Goal: Information Seeking & Learning: Learn about a topic

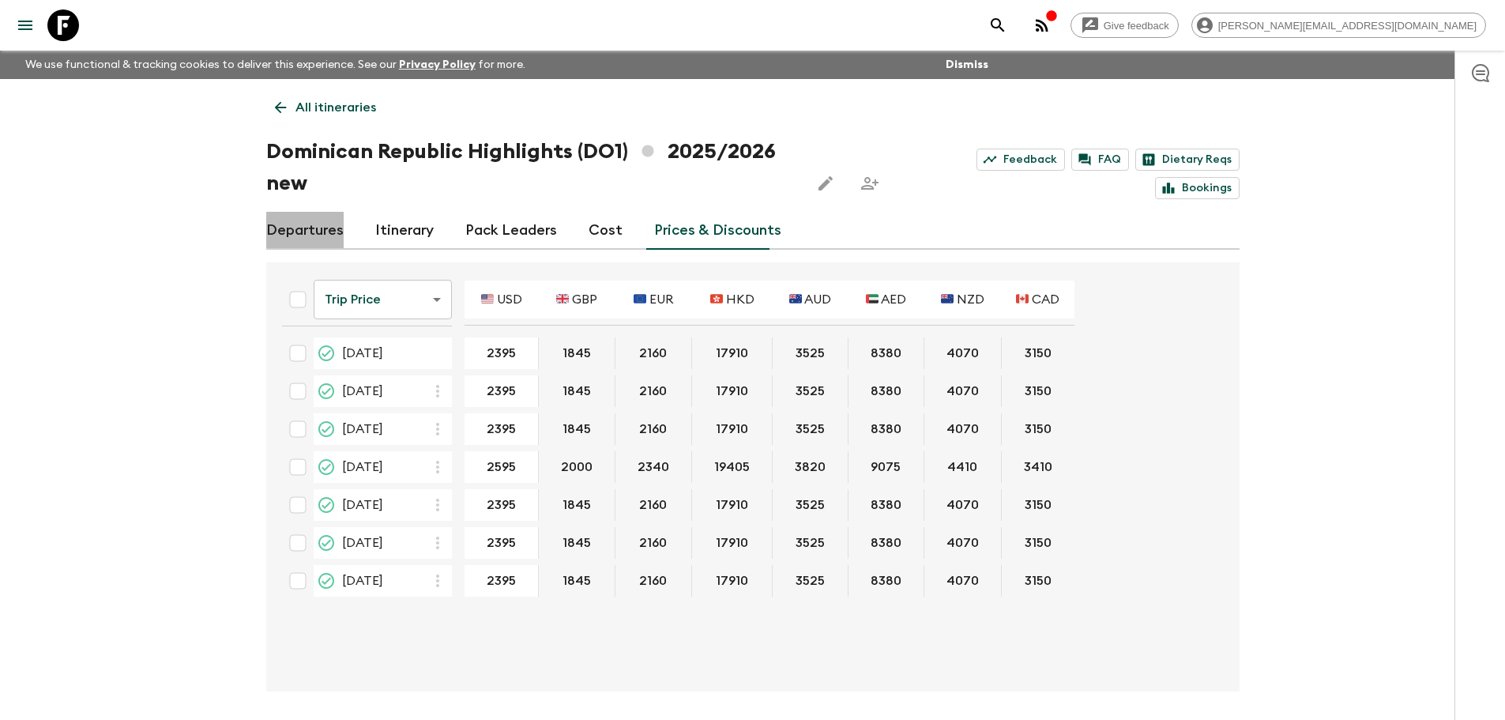
click at [298, 224] on link "Departures" at bounding box center [304, 231] width 77 height 38
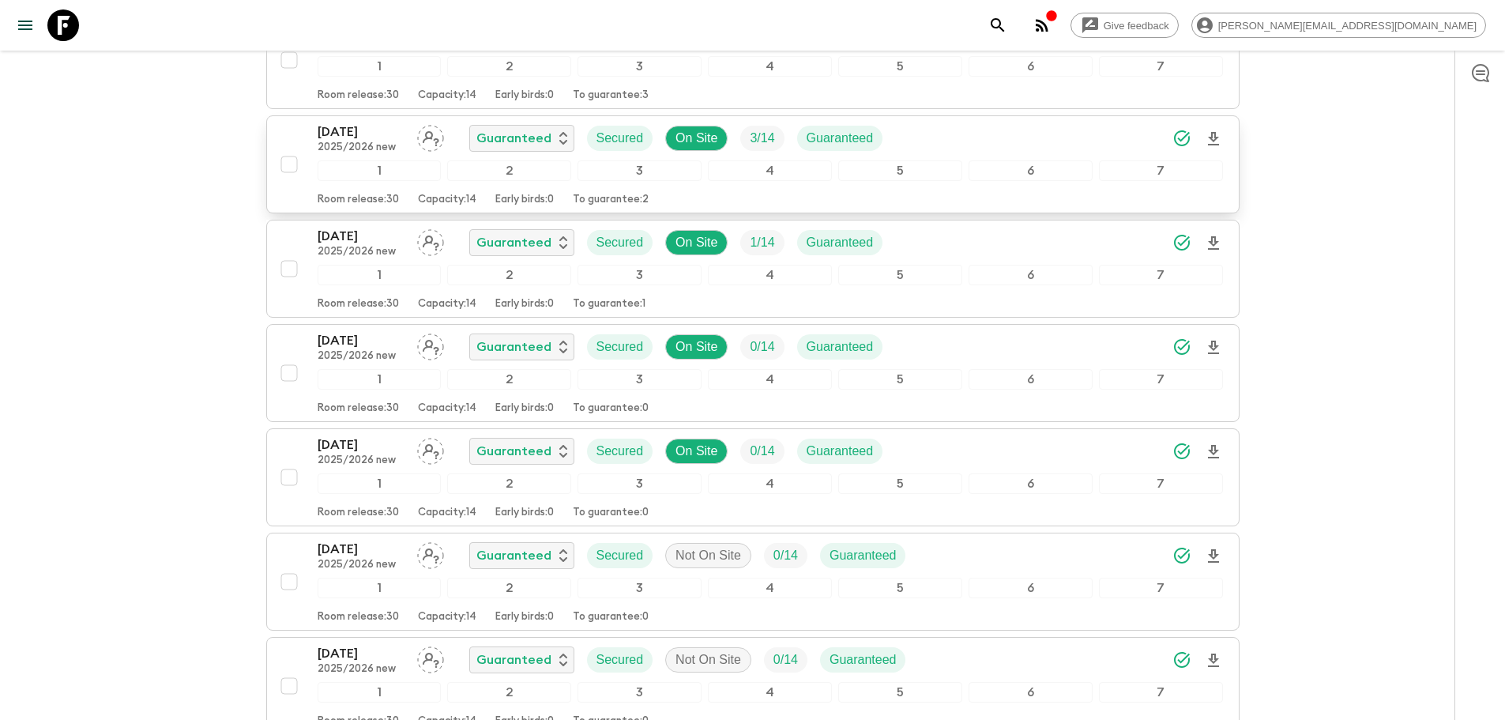
scroll to position [395, 0]
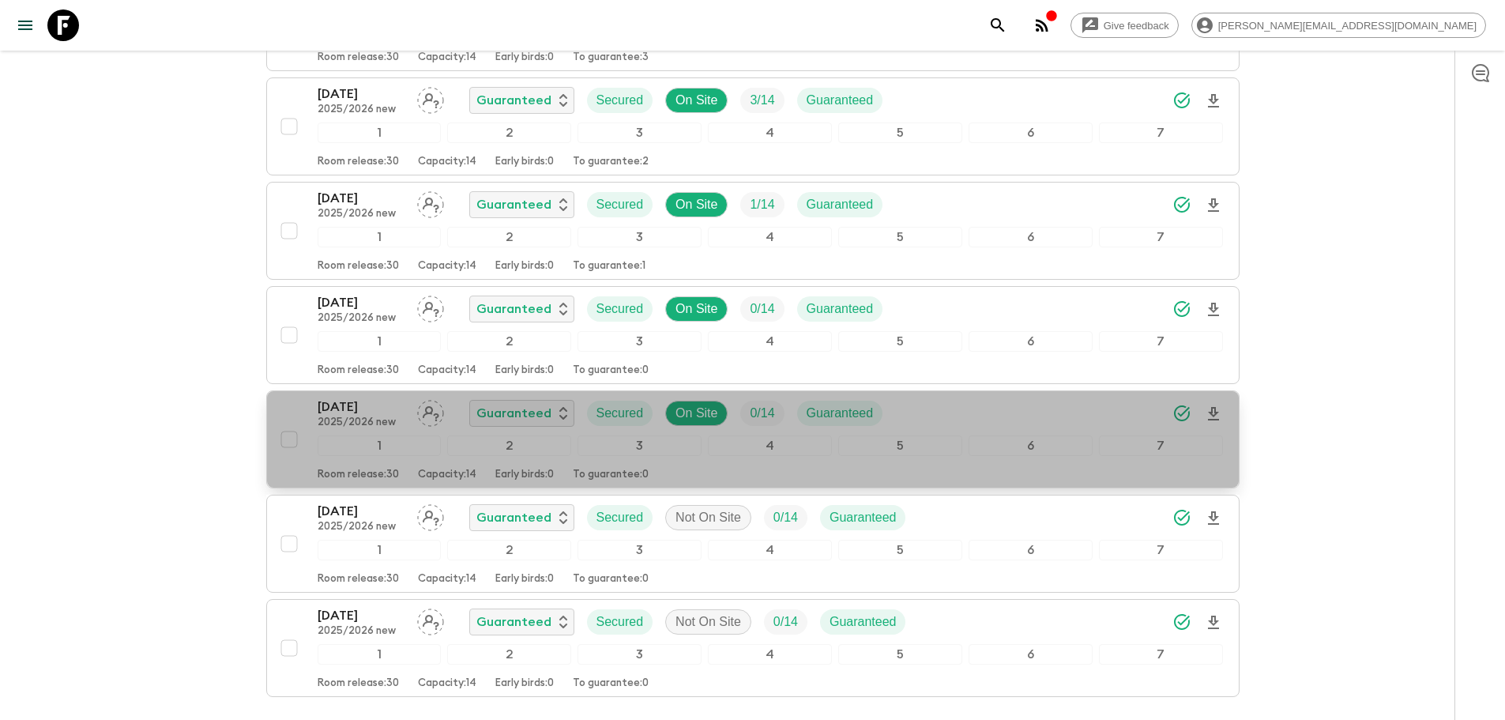
click at [892, 423] on div "[DATE] 2025/2026 new Guaranteed Secured On Site 0 / 14 Guaranteed" at bounding box center [607, 413] width 578 height 32
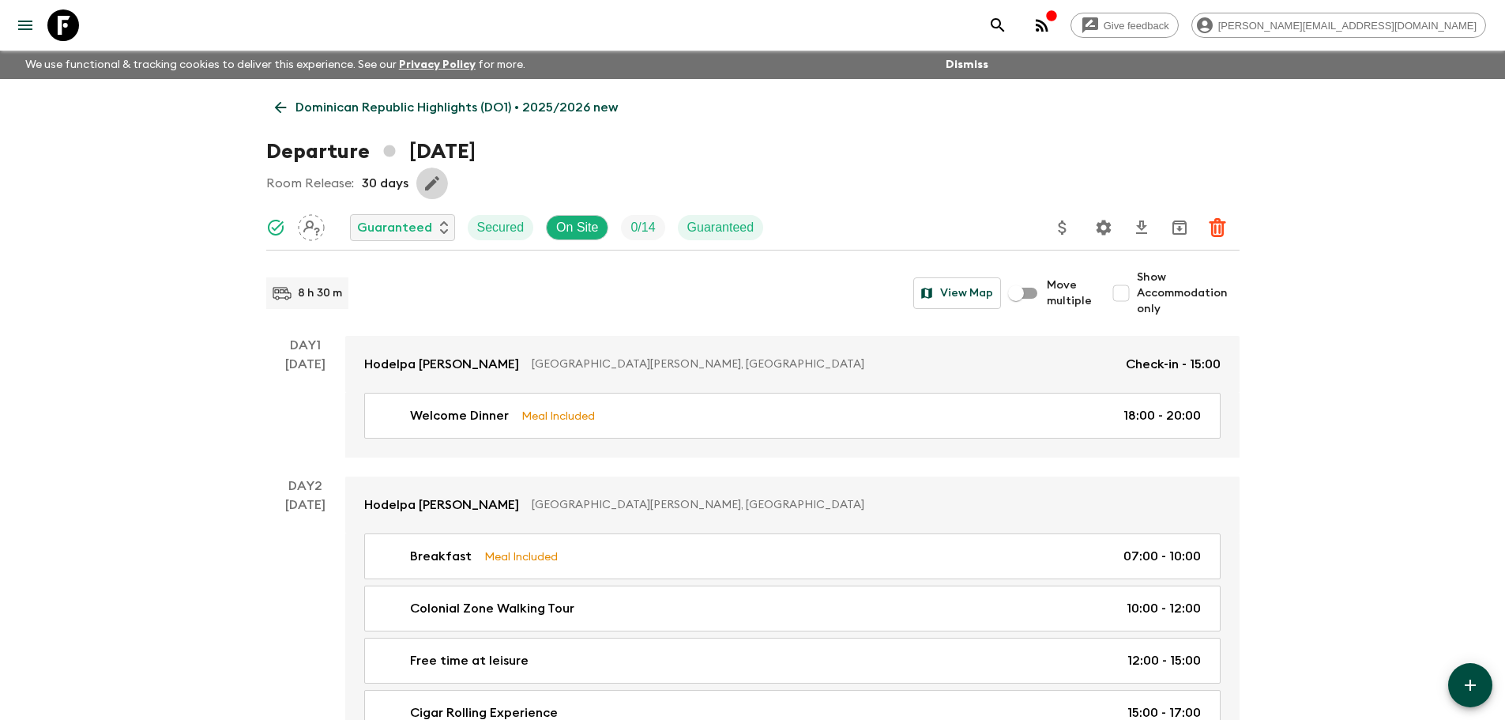
click at [433, 186] on icon "button" at bounding box center [432, 183] width 19 height 19
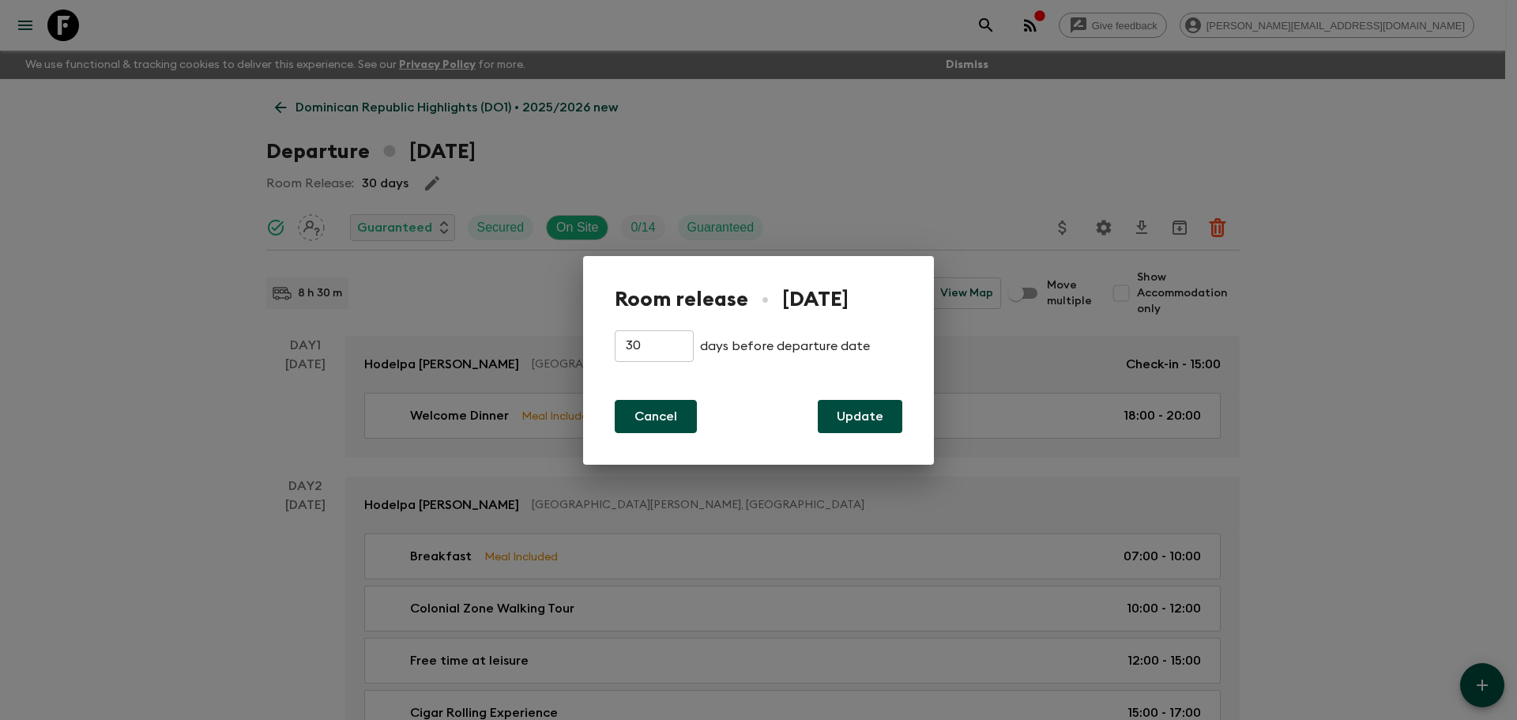
click at [634, 414] on button "Cancel" at bounding box center [656, 416] width 82 height 33
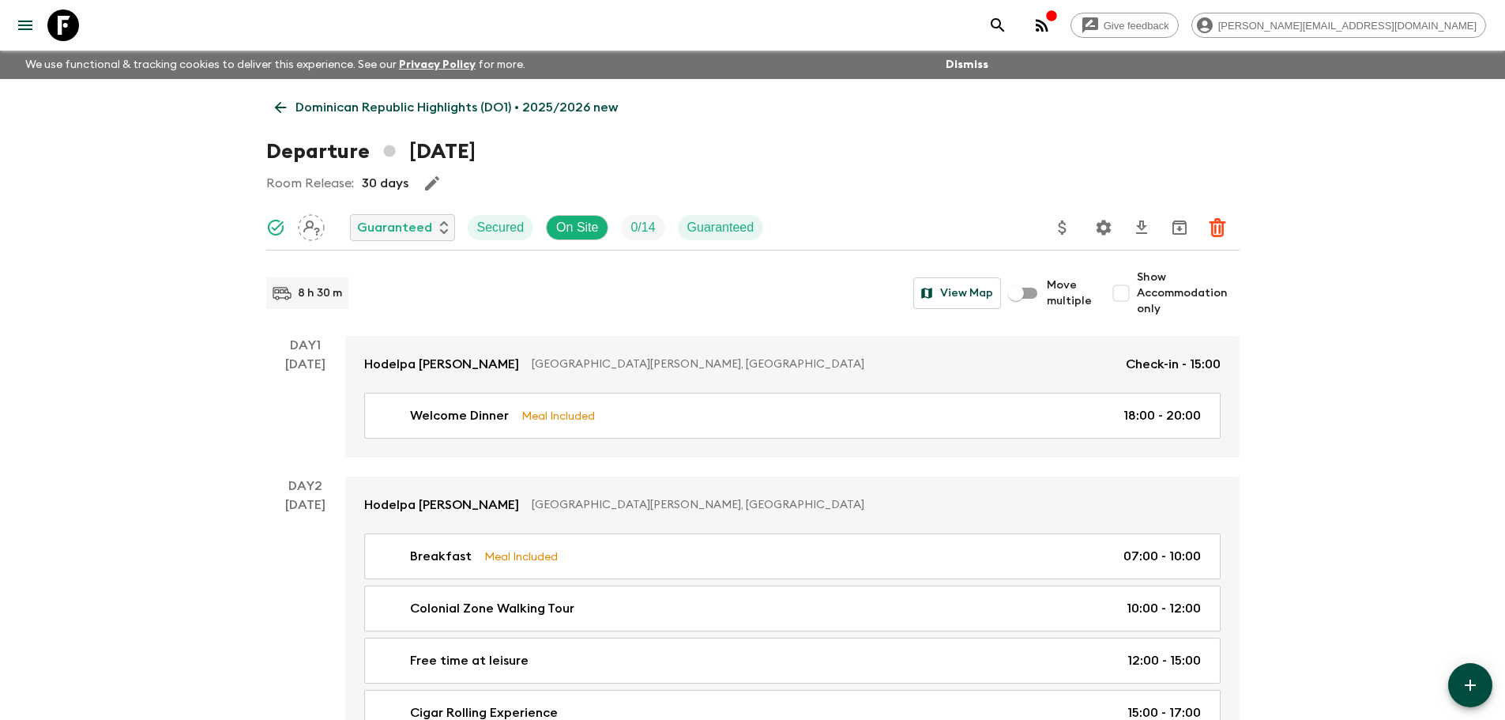
click at [346, 106] on p "Dominican Republic Highlights (DO1) • 2025/2026 new" at bounding box center [456, 107] width 322 height 19
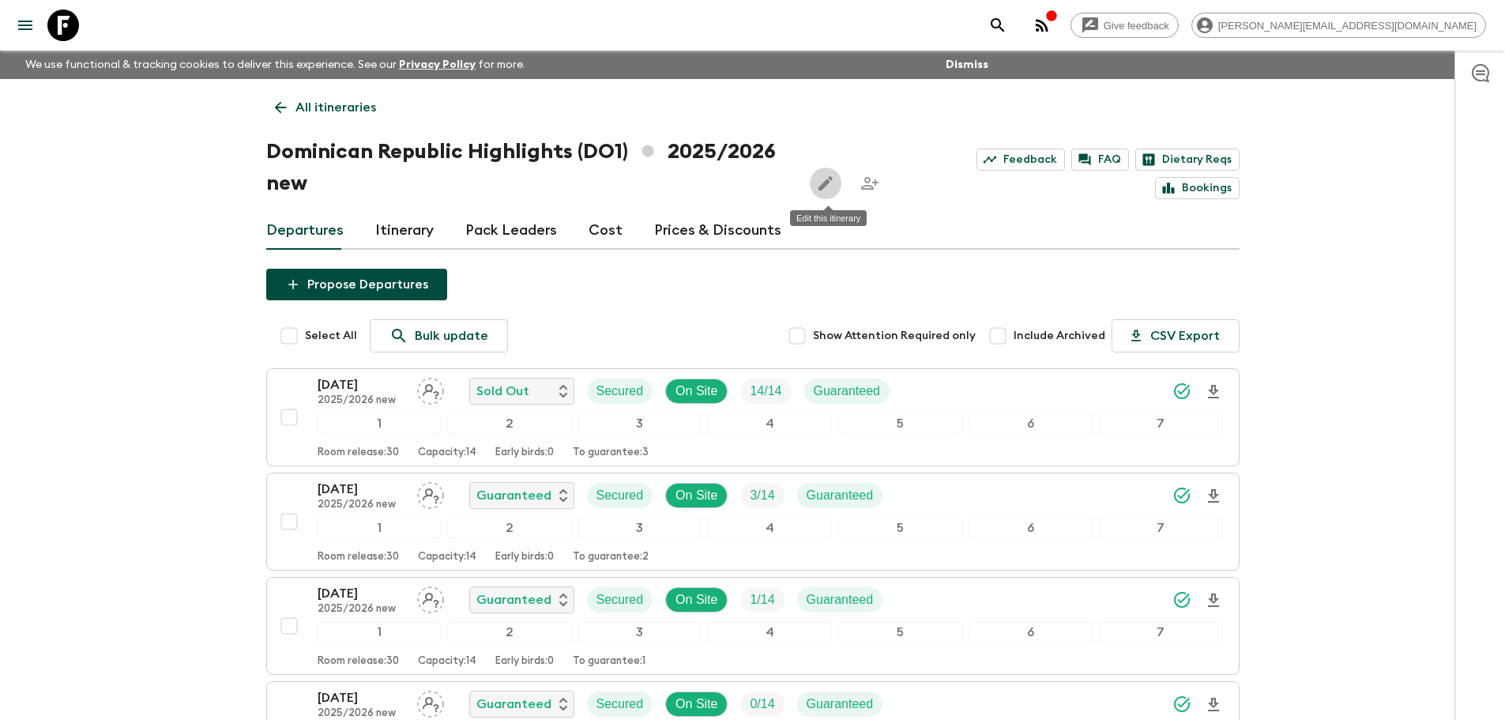
click at [815, 187] on button "Edit this itinerary" at bounding box center [826, 184] width 32 height 32
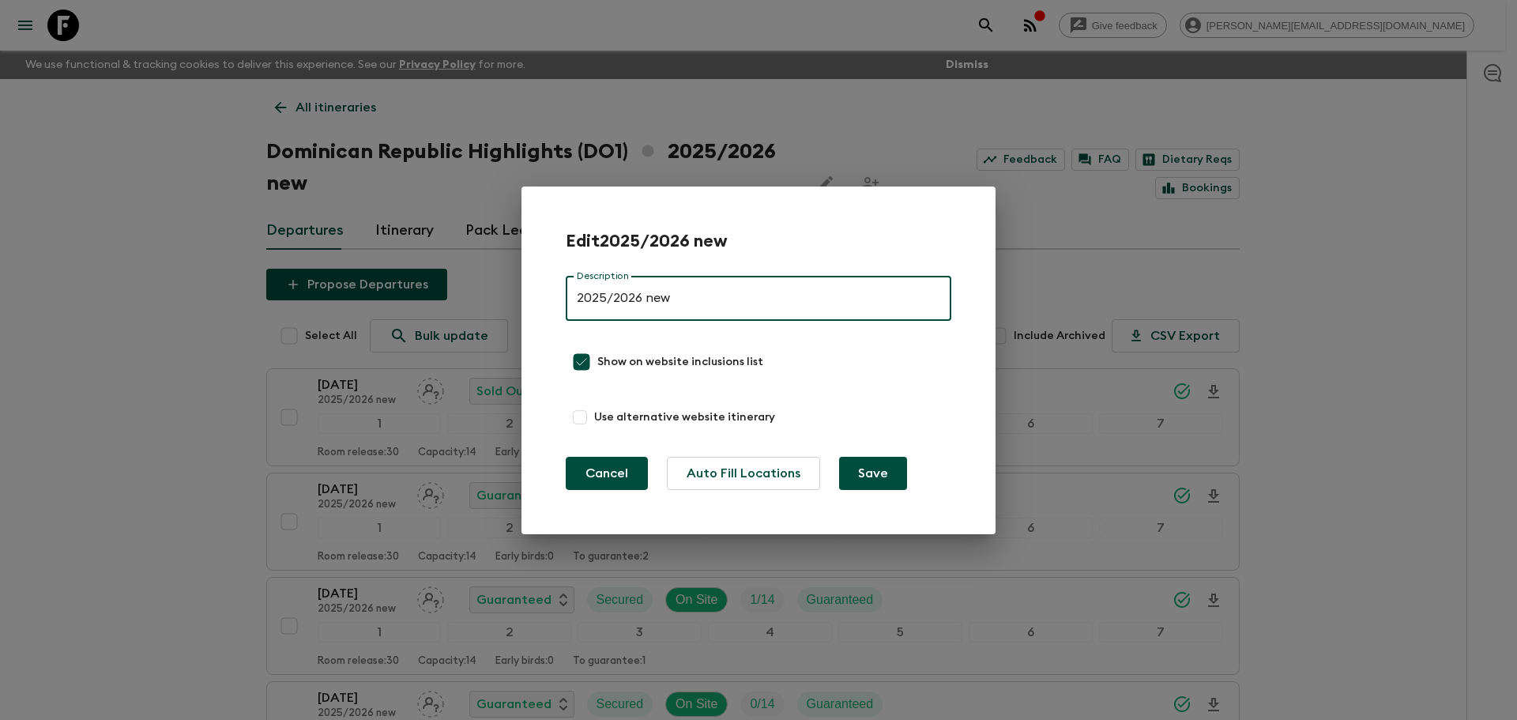
click at [576, 477] on button "Cancel" at bounding box center [607, 473] width 82 height 33
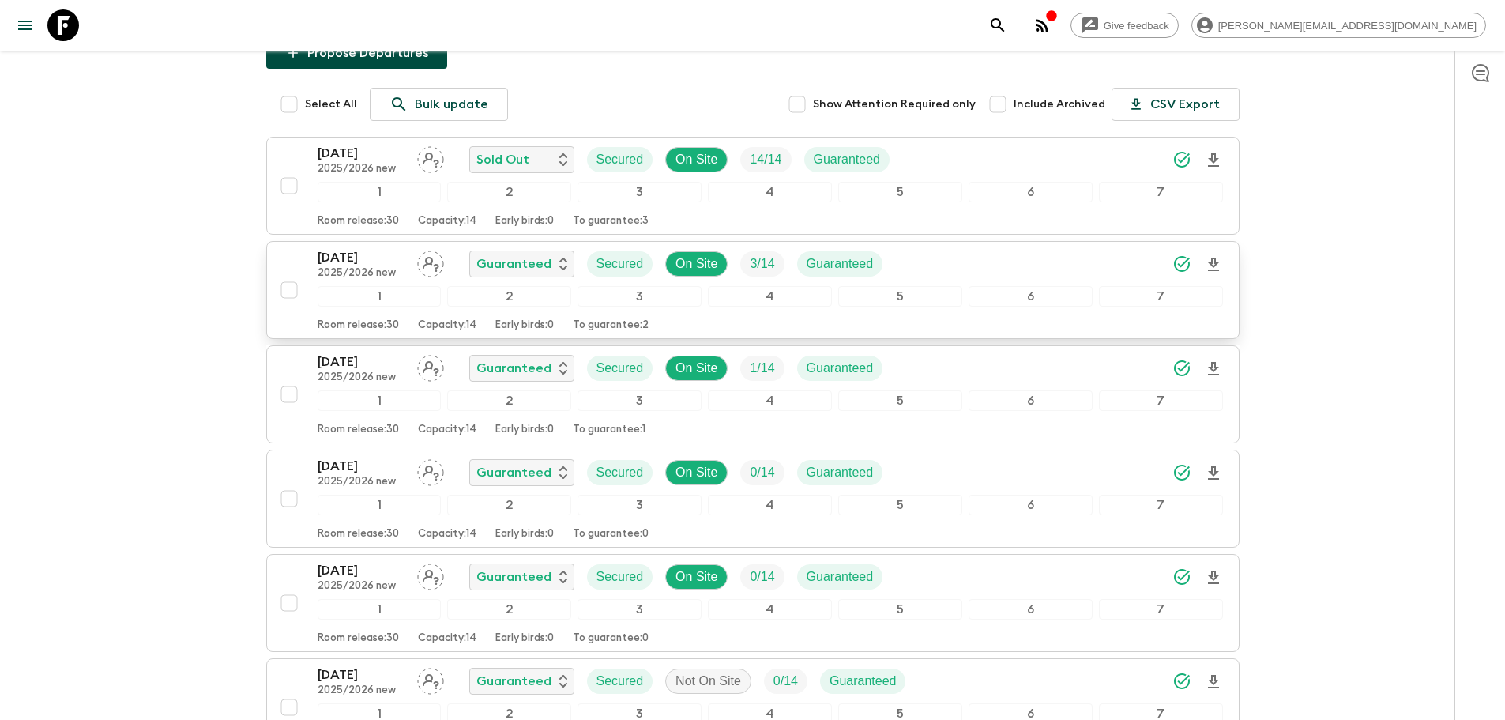
scroll to position [237, 0]
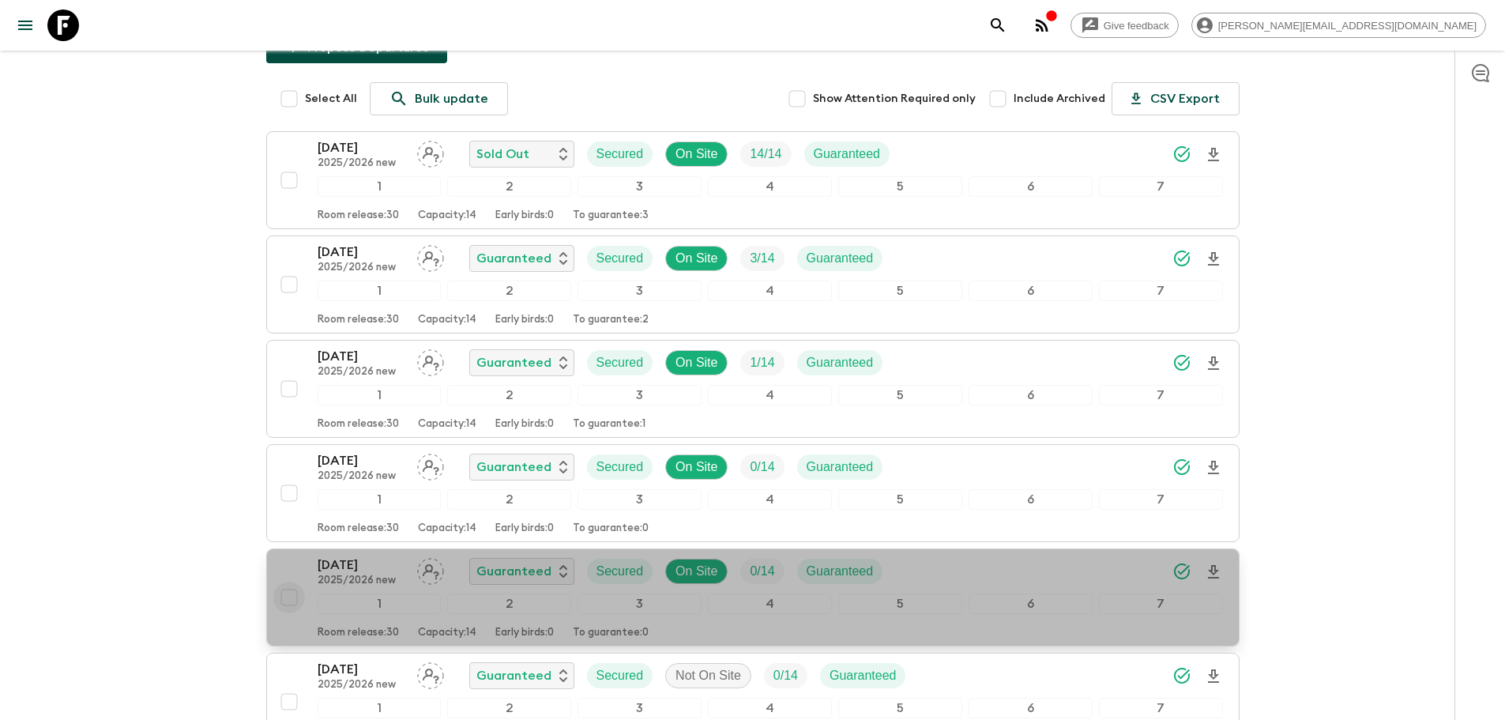
click at [292, 602] on input "checkbox" at bounding box center [289, 598] width 32 height 32
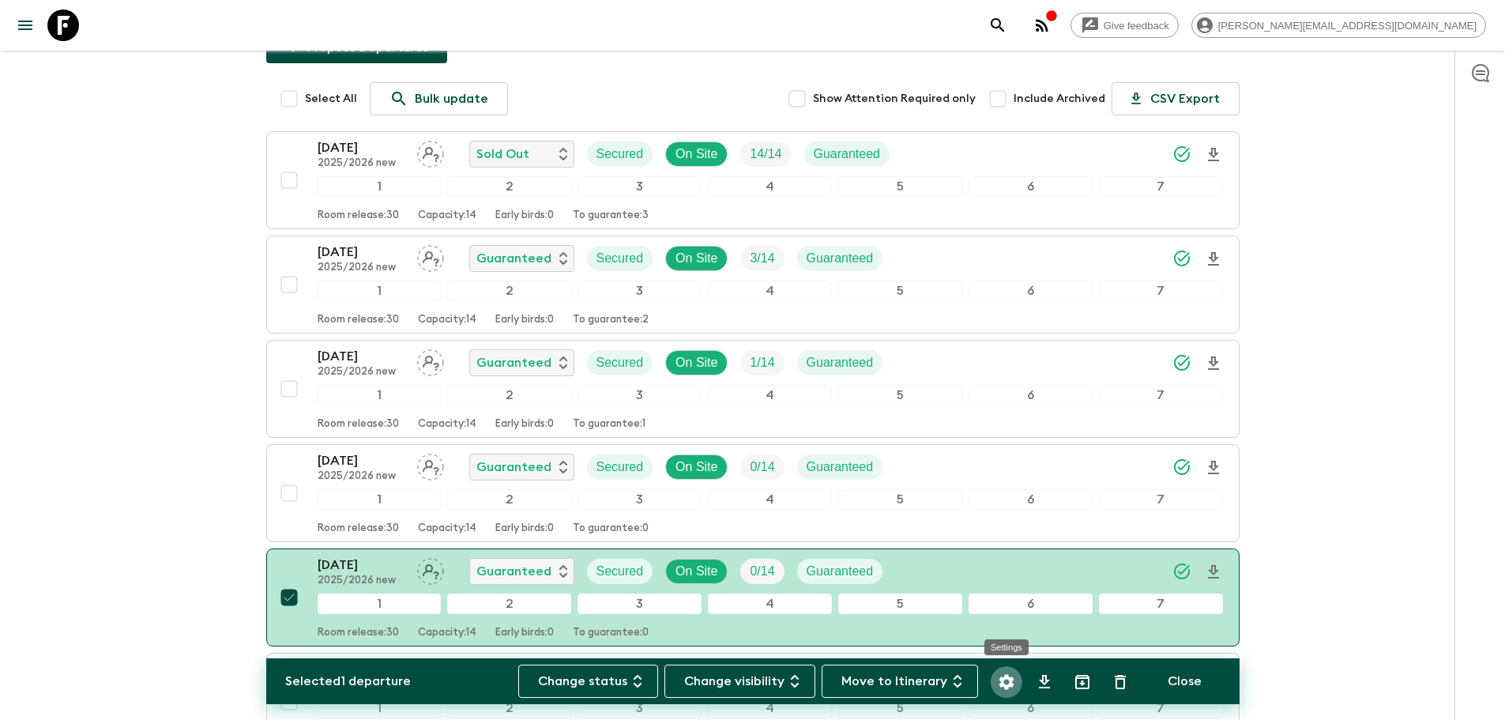
click at [999, 683] on icon "Settings" at bounding box center [1006, 681] width 19 height 19
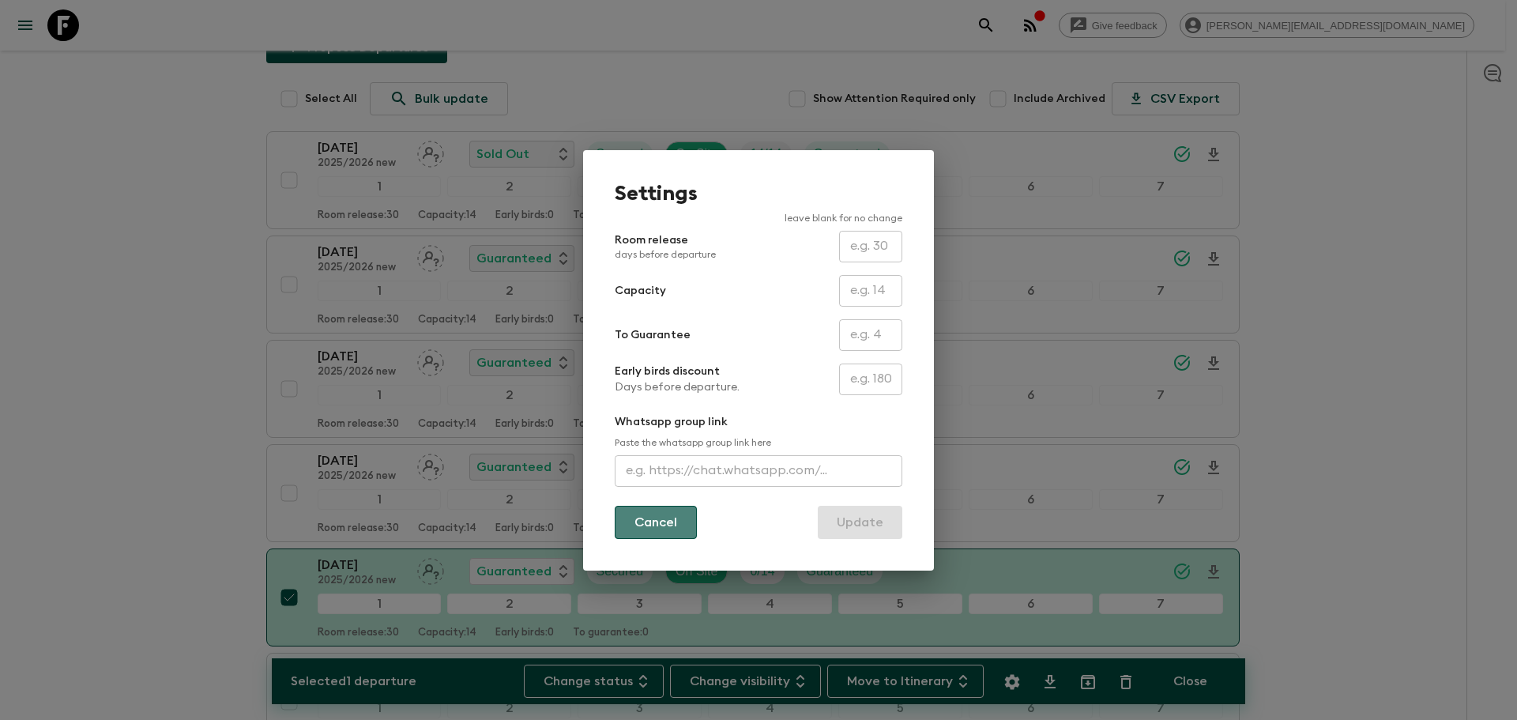
click at [650, 520] on button "Cancel" at bounding box center [656, 522] width 82 height 33
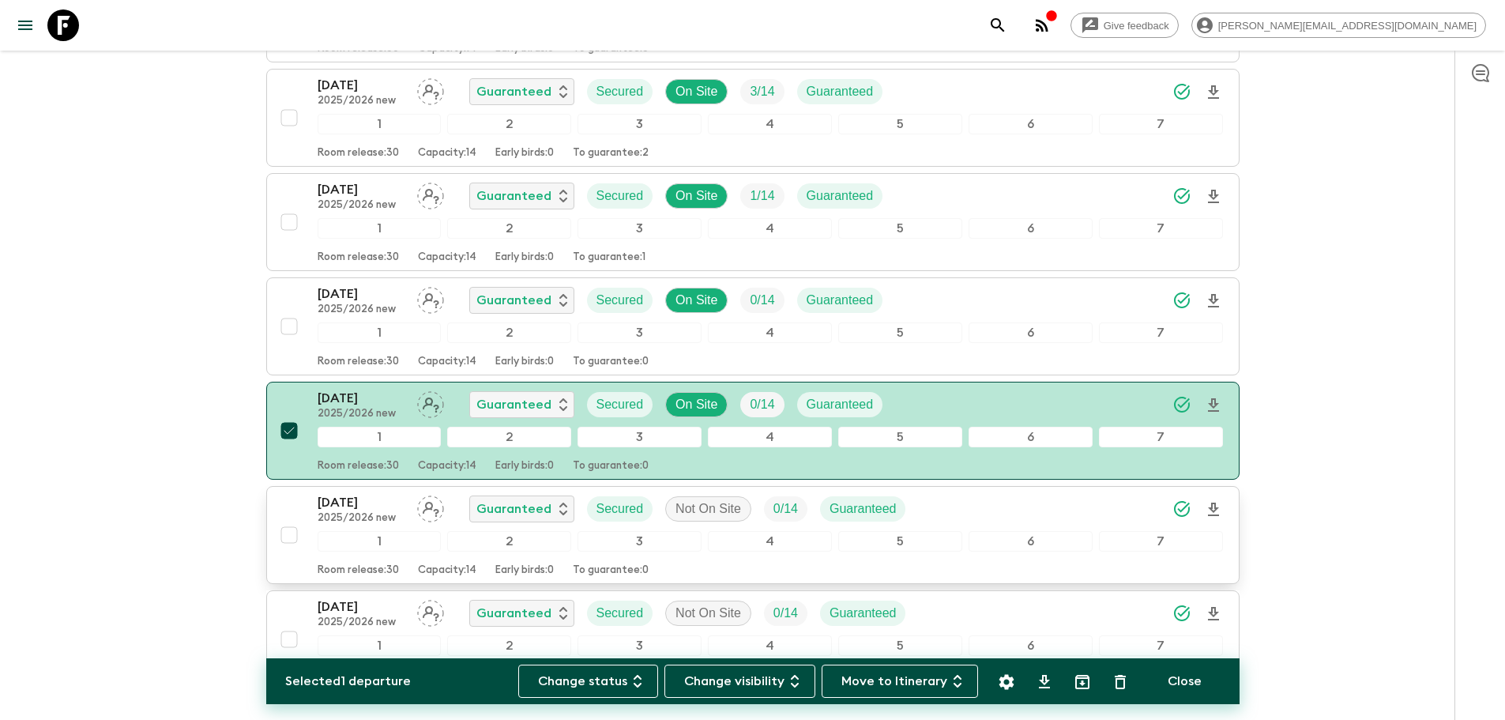
scroll to position [474, 0]
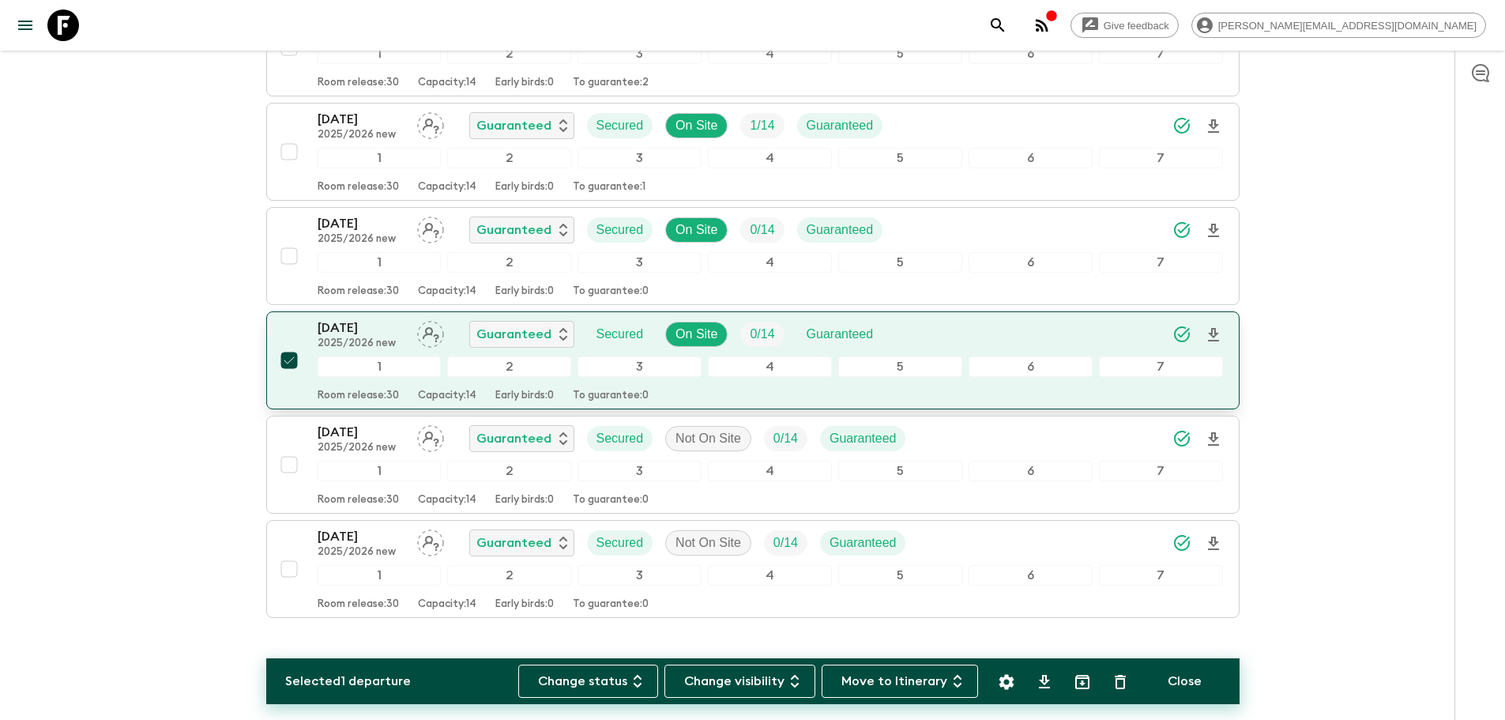
drag, startPoint x: 966, startPoint y: 341, endPoint x: 286, endPoint y: 365, distance: 680.7
click at [286, 365] on input "checkbox" at bounding box center [289, 360] width 32 height 32
checkbox input "false"
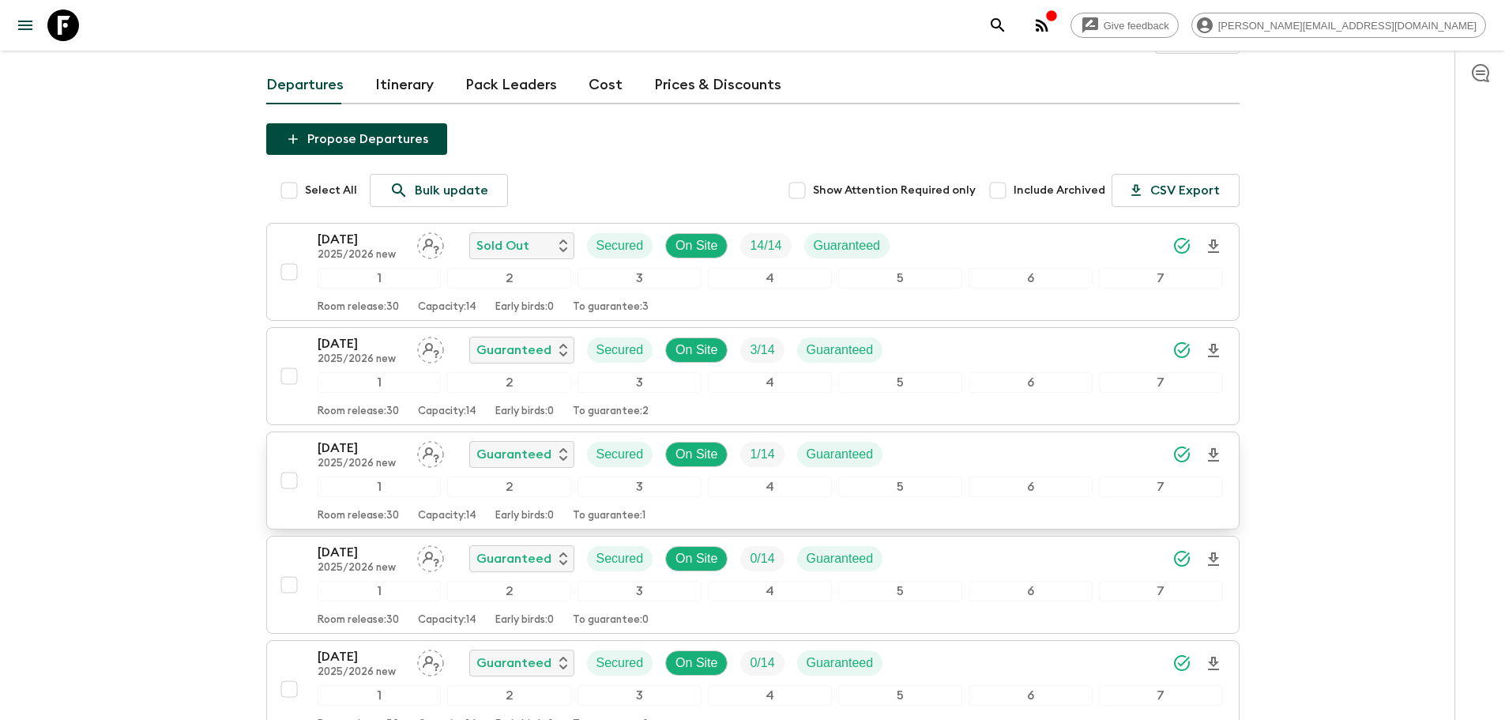
scroll to position [42, 0]
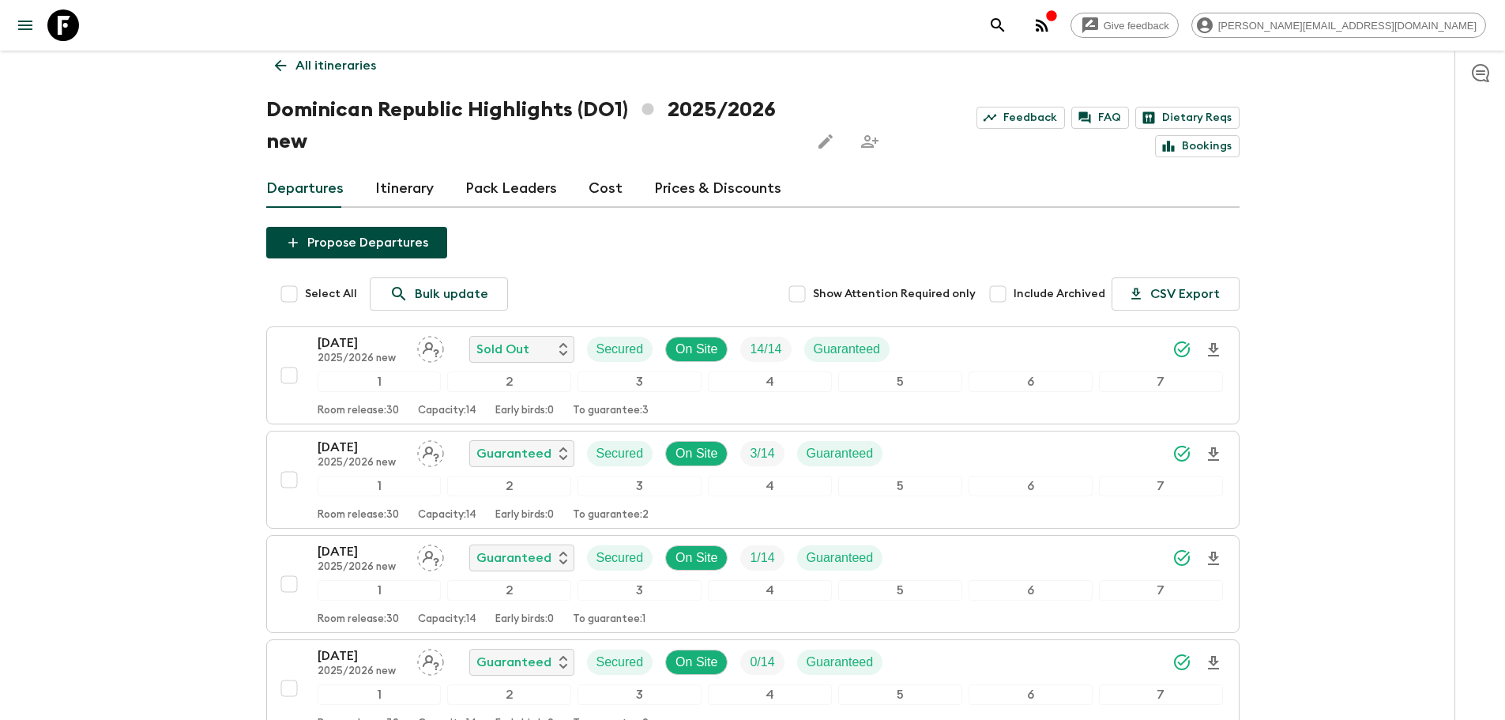
click at [678, 190] on link "Prices & Discounts" at bounding box center [717, 189] width 127 height 38
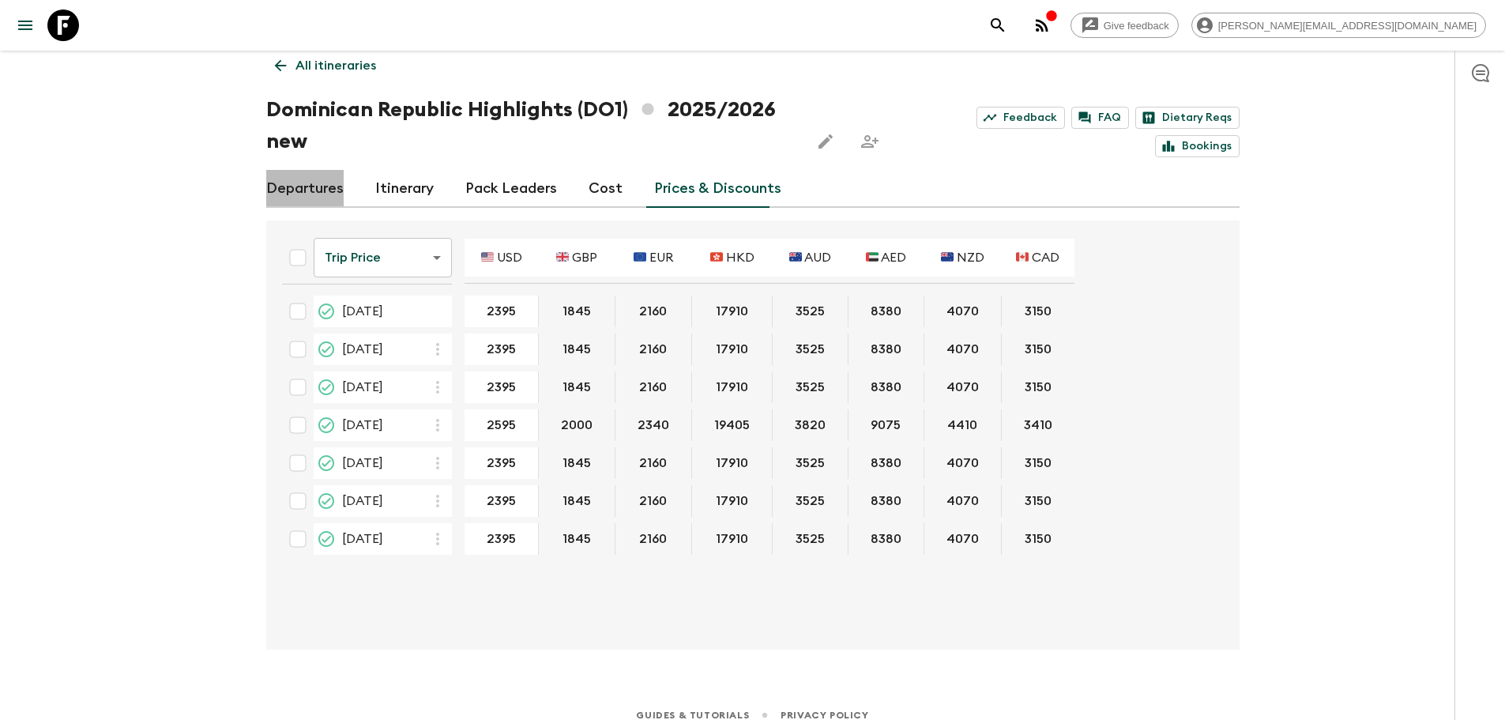
click at [320, 186] on link "Departures" at bounding box center [304, 189] width 77 height 38
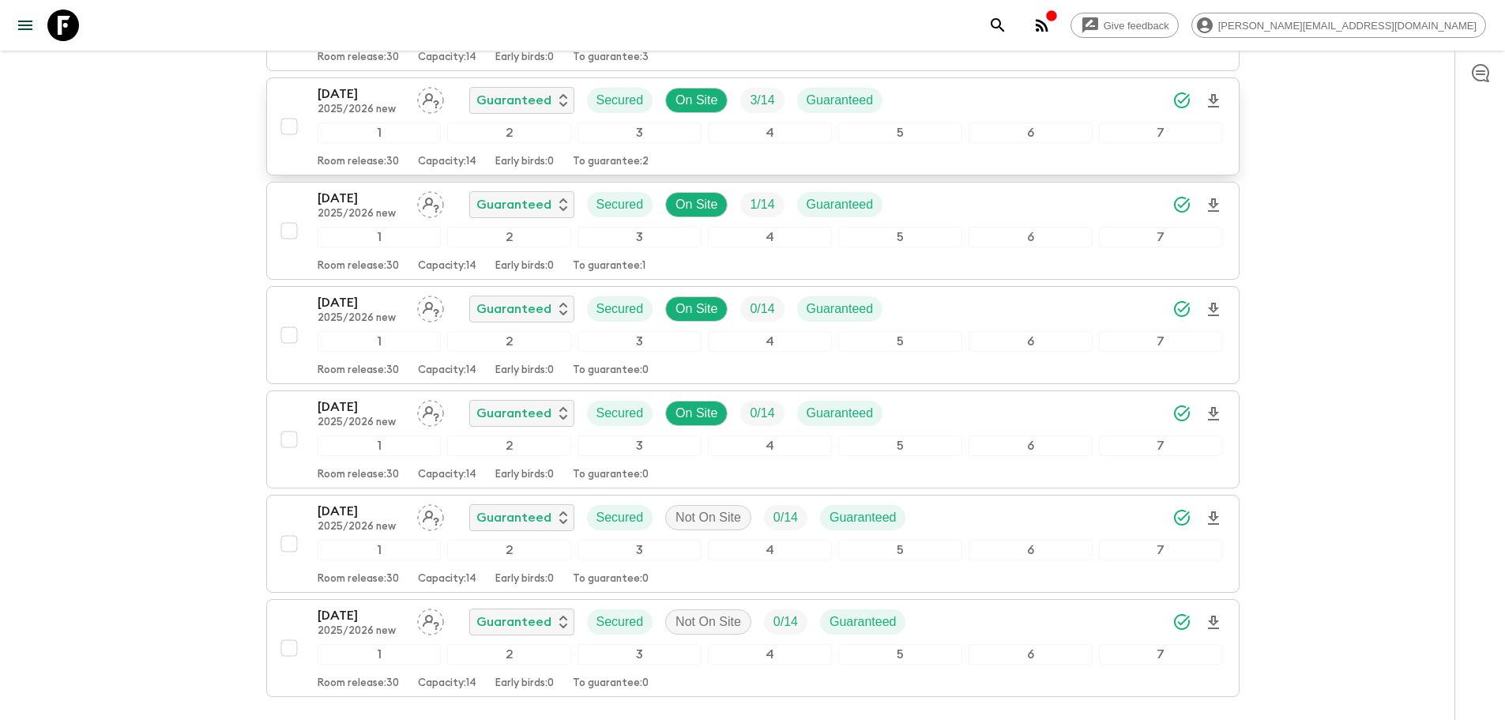
scroll to position [316, 0]
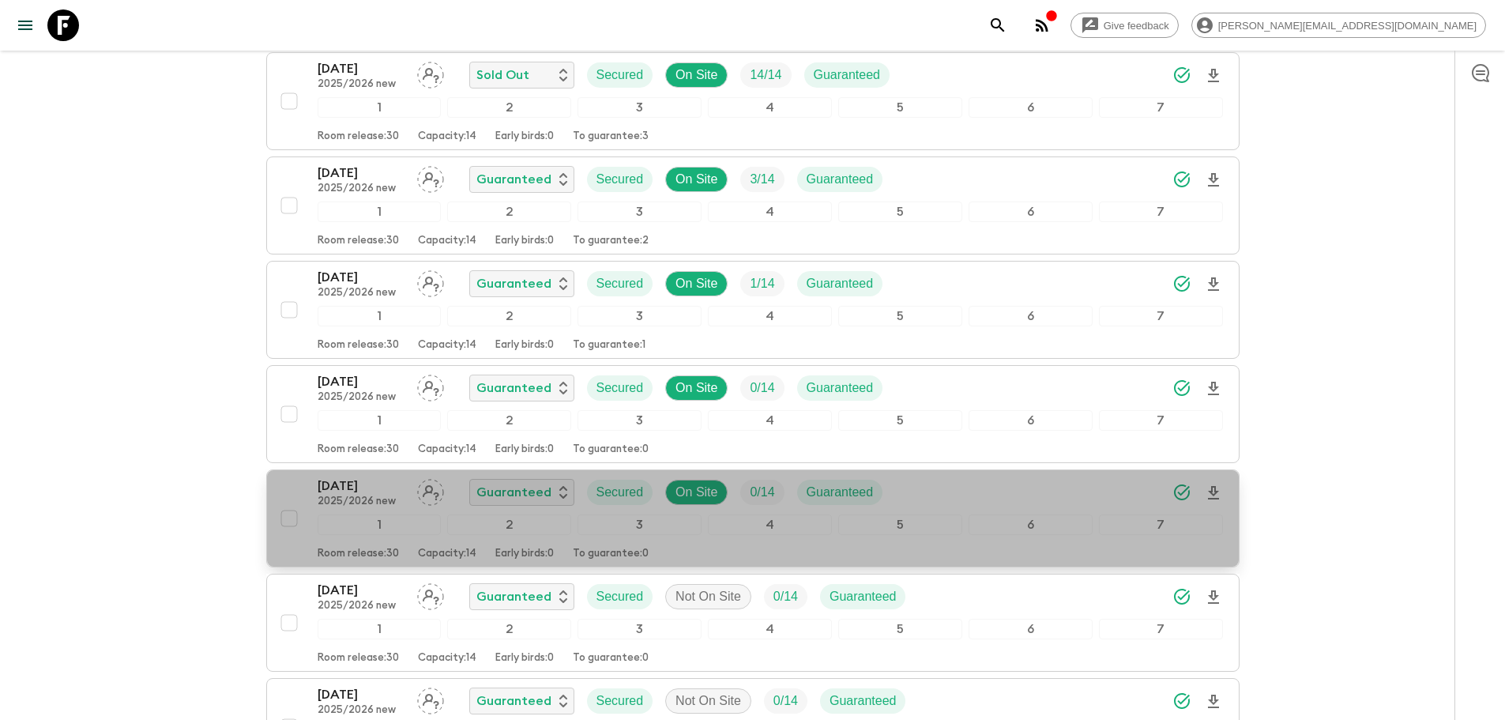
click at [442, 530] on div "1 2 3 4 5 6 7" at bounding box center [770, 524] width 905 height 21
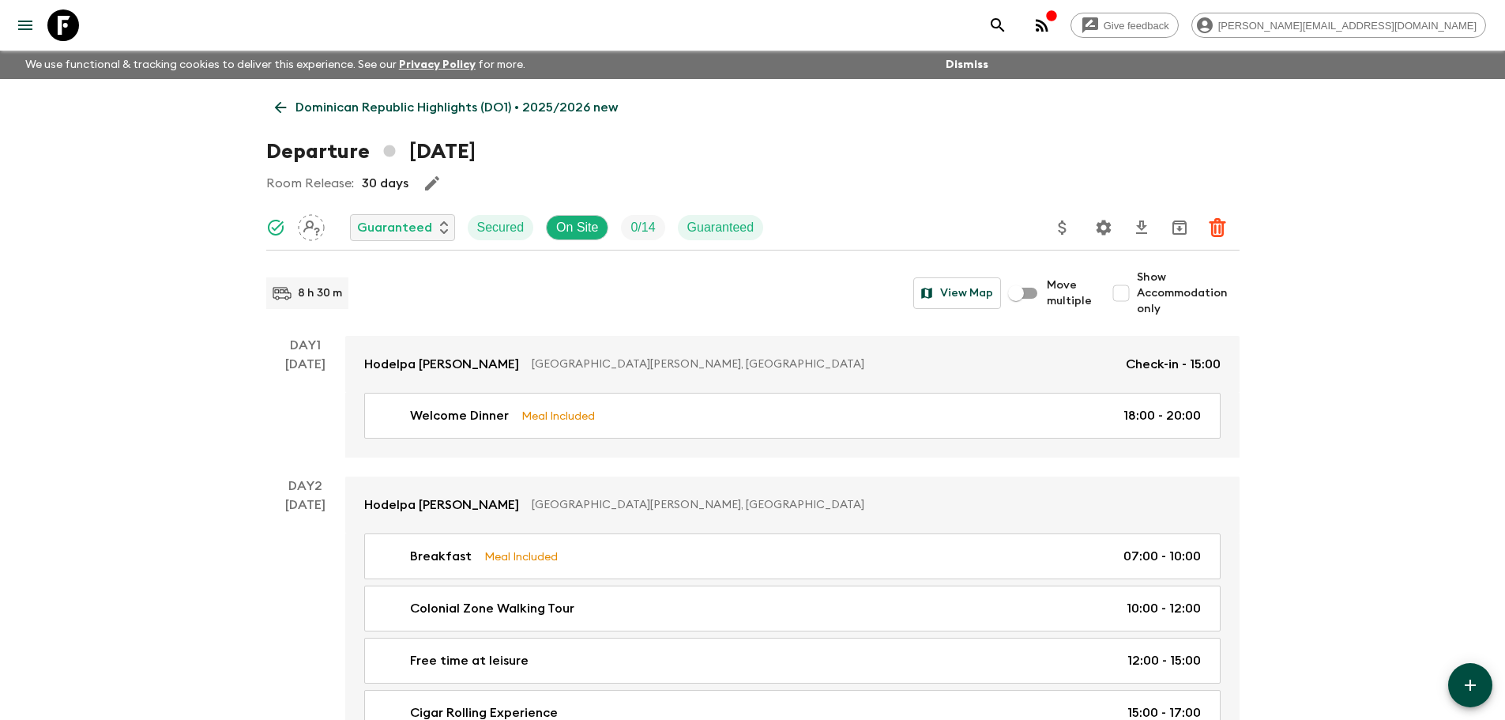
click at [22, 28] on icon "menu" at bounding box center [25, 25] width 19 height 19
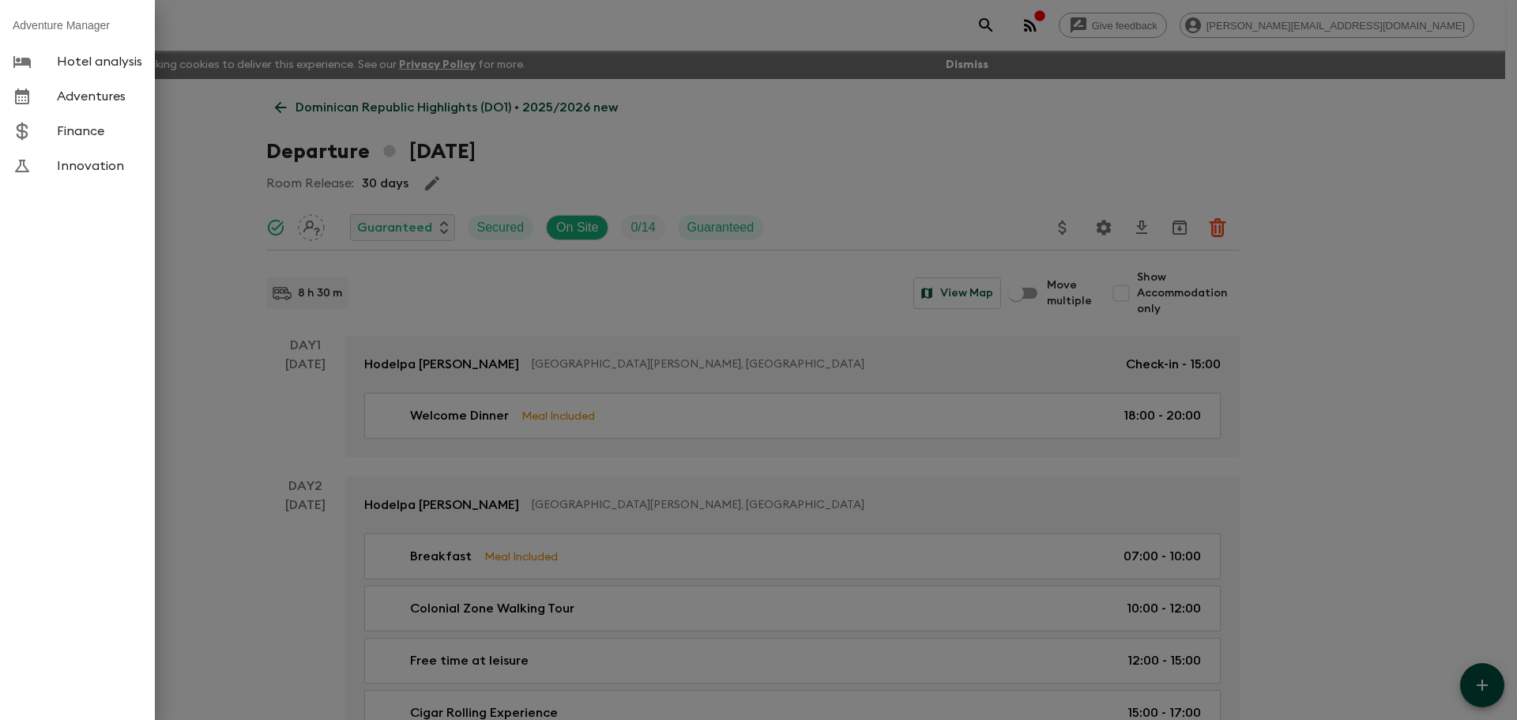
click at [77, 95] on span "Adventures" at bounding box center [99, 96] width 85 height 16
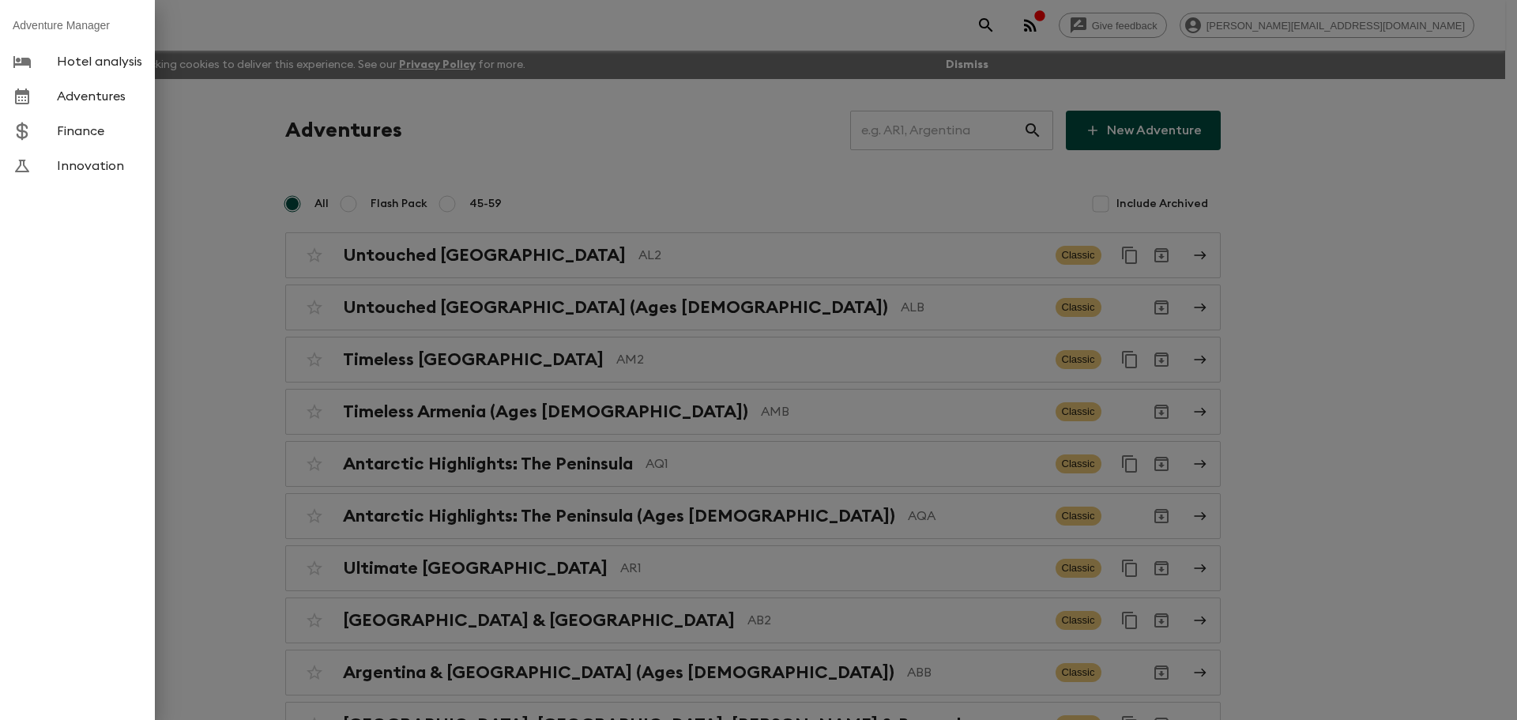
click at [913, 141] on div at bounding box center [758, 360] width 1517 height 720
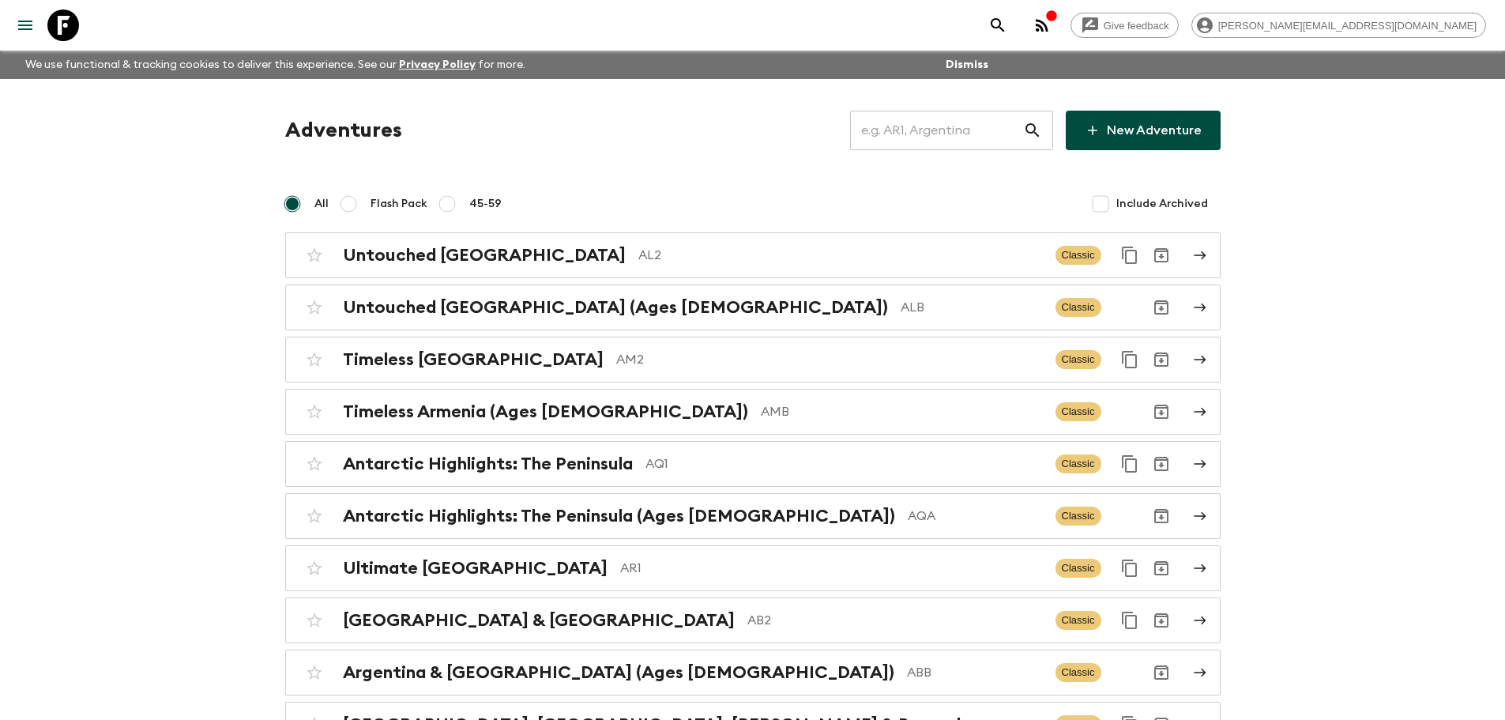
click at [906, 126] on input "text" at bounding box center [936, 130] width 173 height 44
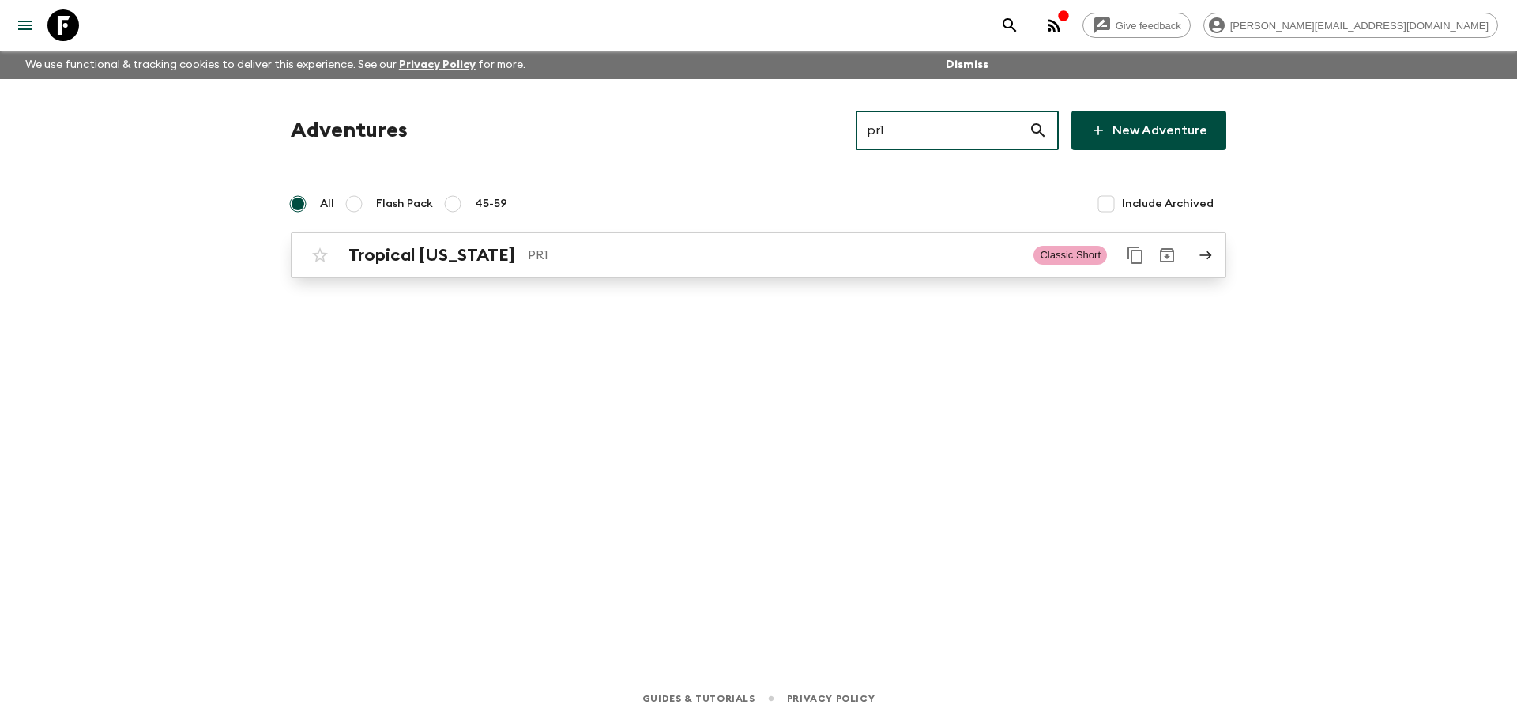
type input "pr1"
click at [563, 258] on p "PR1" at bounding box center [774, 255] width 493 height 19
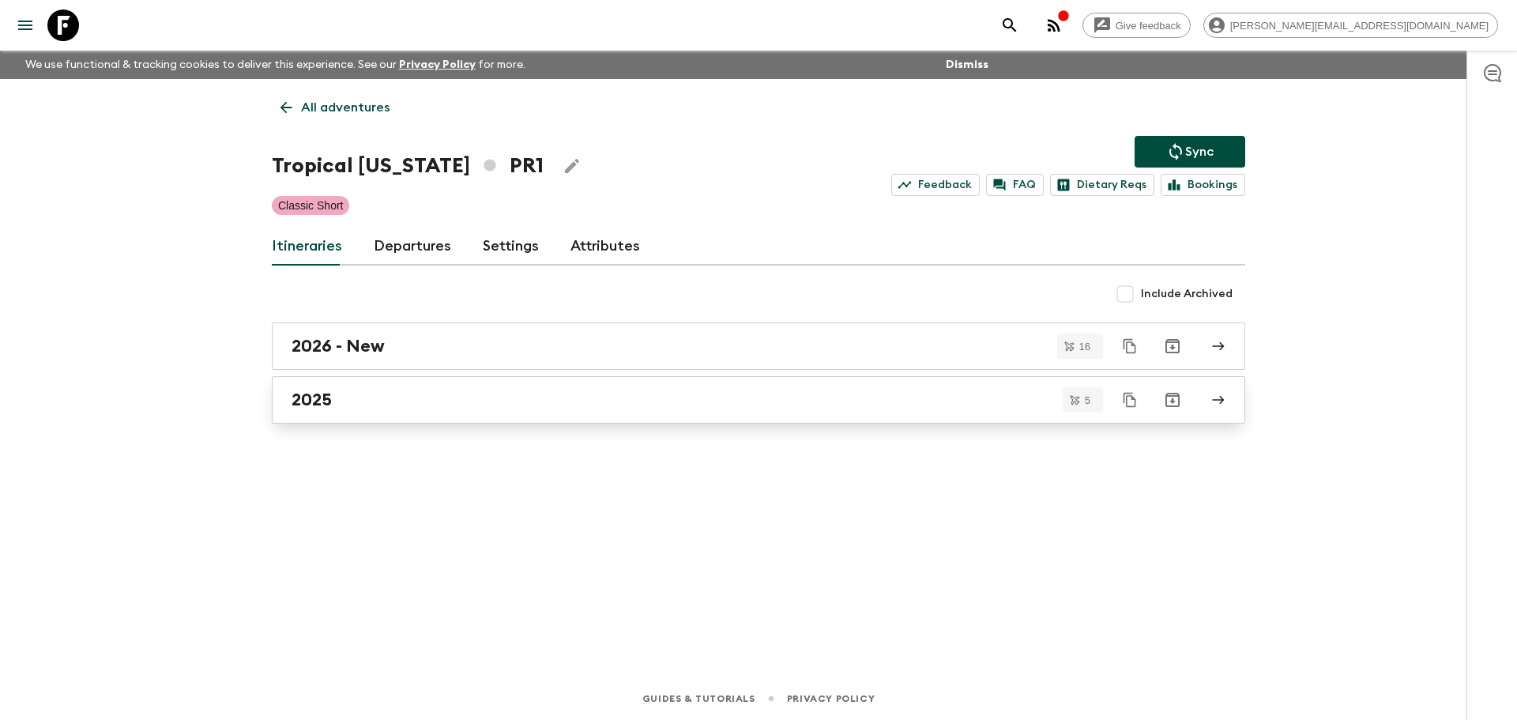
click at [401, 399] on div "2025" at bounding box center [744, 400] width 904 height 21
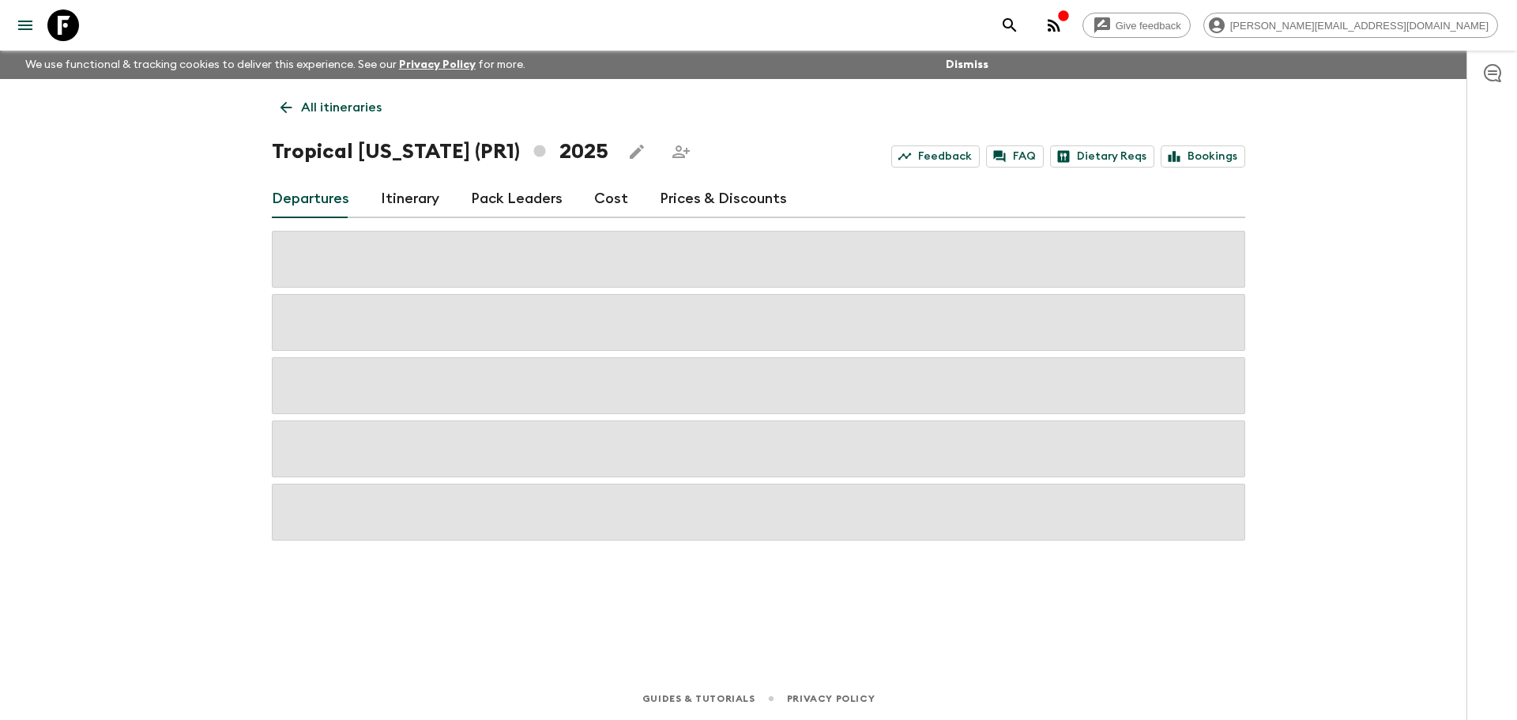
click at [596, 205] on link "Cost" at bounding box center [611, 199] width 34 height 38
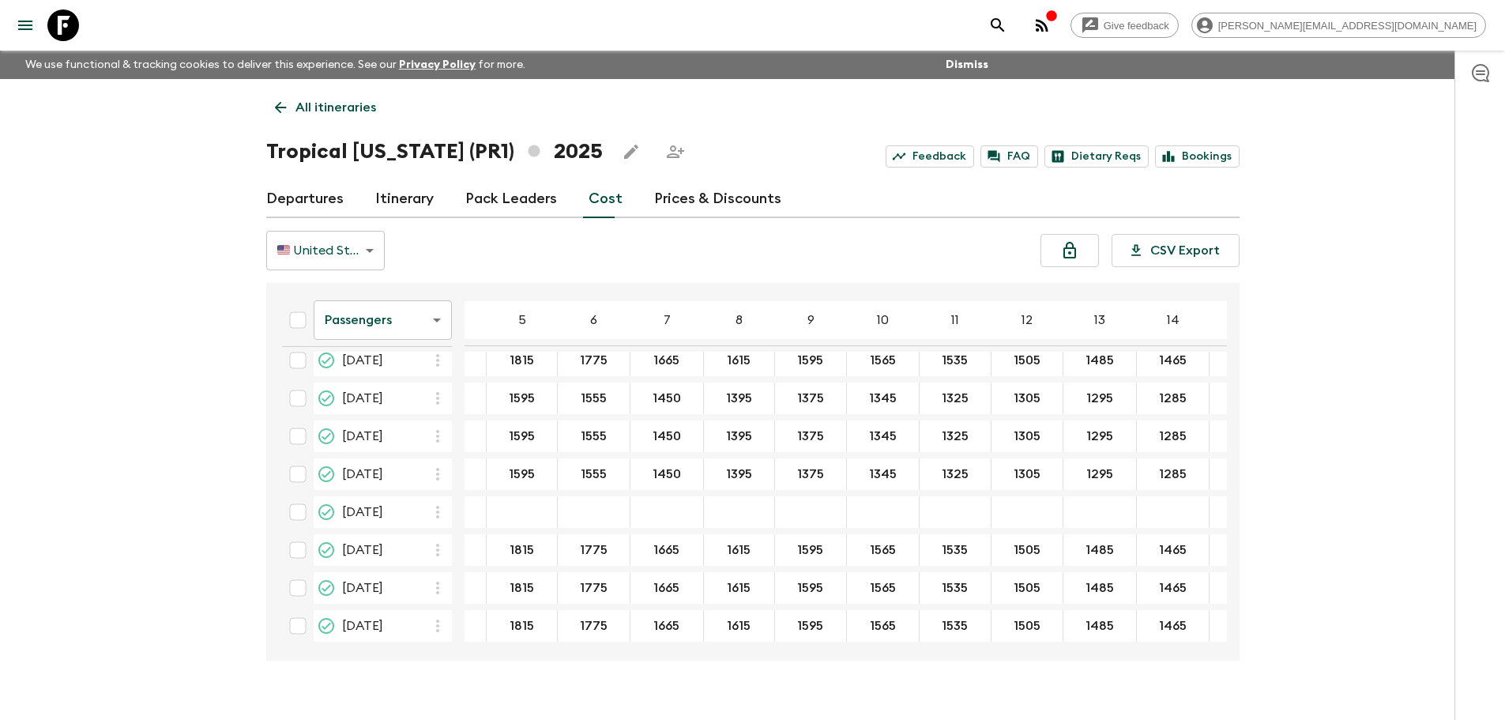
scroll to position [134, 285]
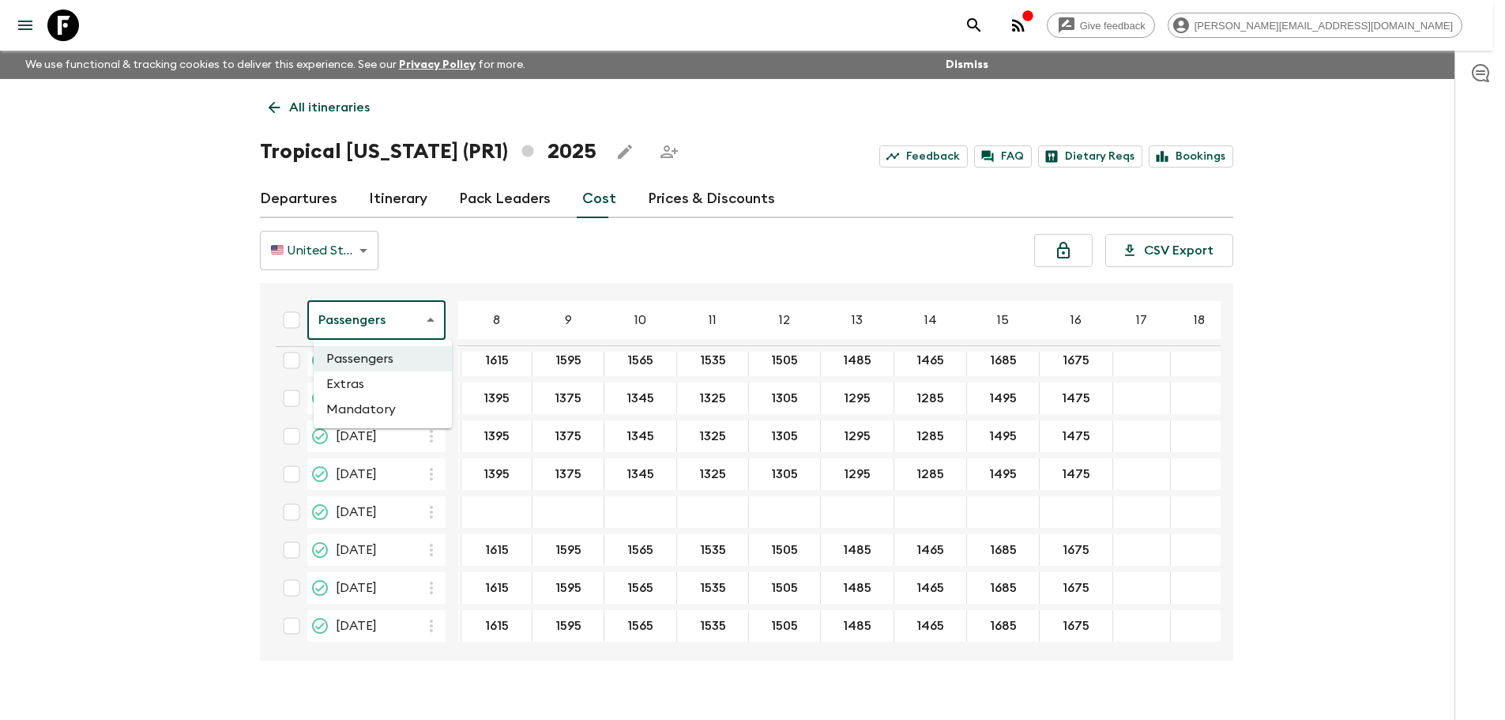
drag, startPoint x: 391, startPoint y: 326, endPoint x: 393, endPoint y: 348, distance: 22.2
click at [390, 326] on body "Give feedback [PERSON_NAME][EMAIL_ADDRESS][DOMAIN_NAME] We use functional & tra…" at bounding box center [752, 373] width 1505 height 747
click at [342, 414] on li "Mandatory" at bounding box center [383, 409] width 138 height 25
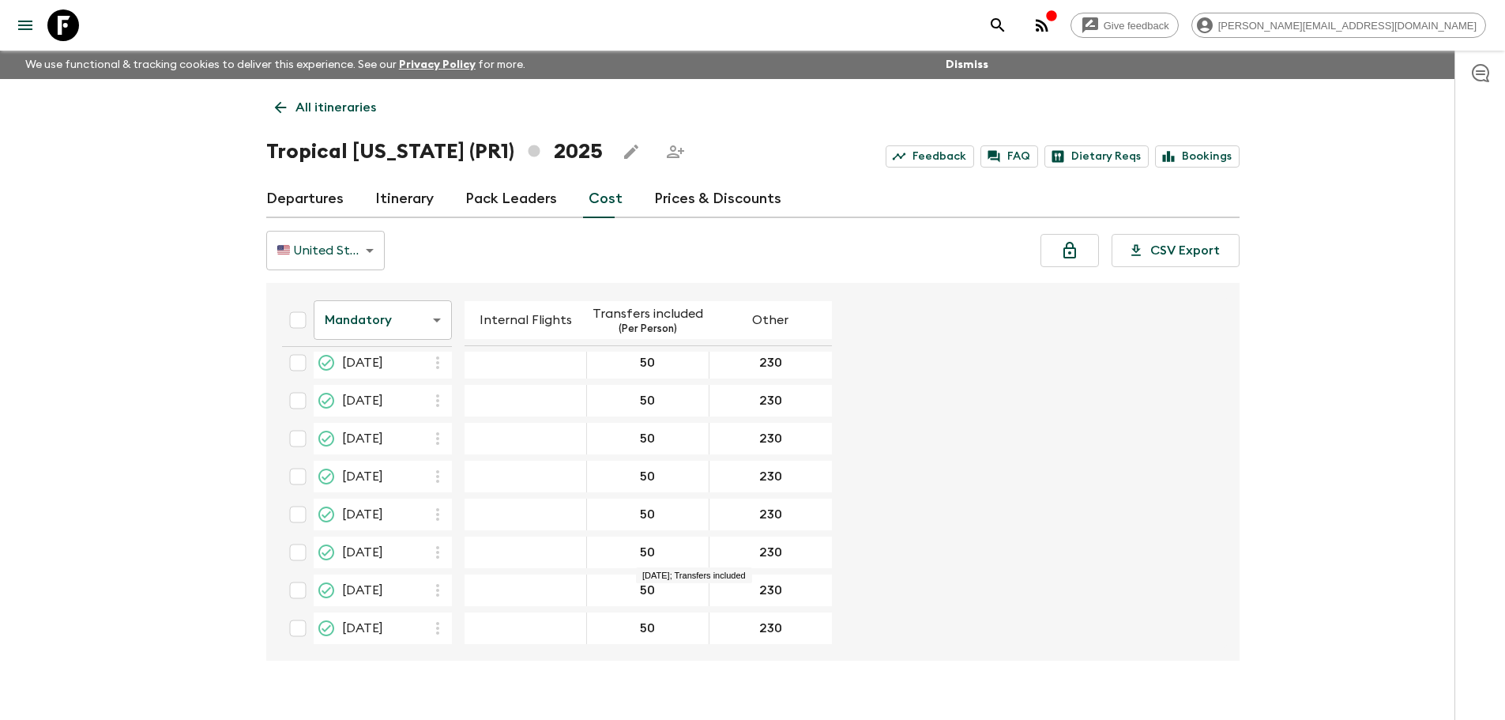
scroll to position [127, 0]
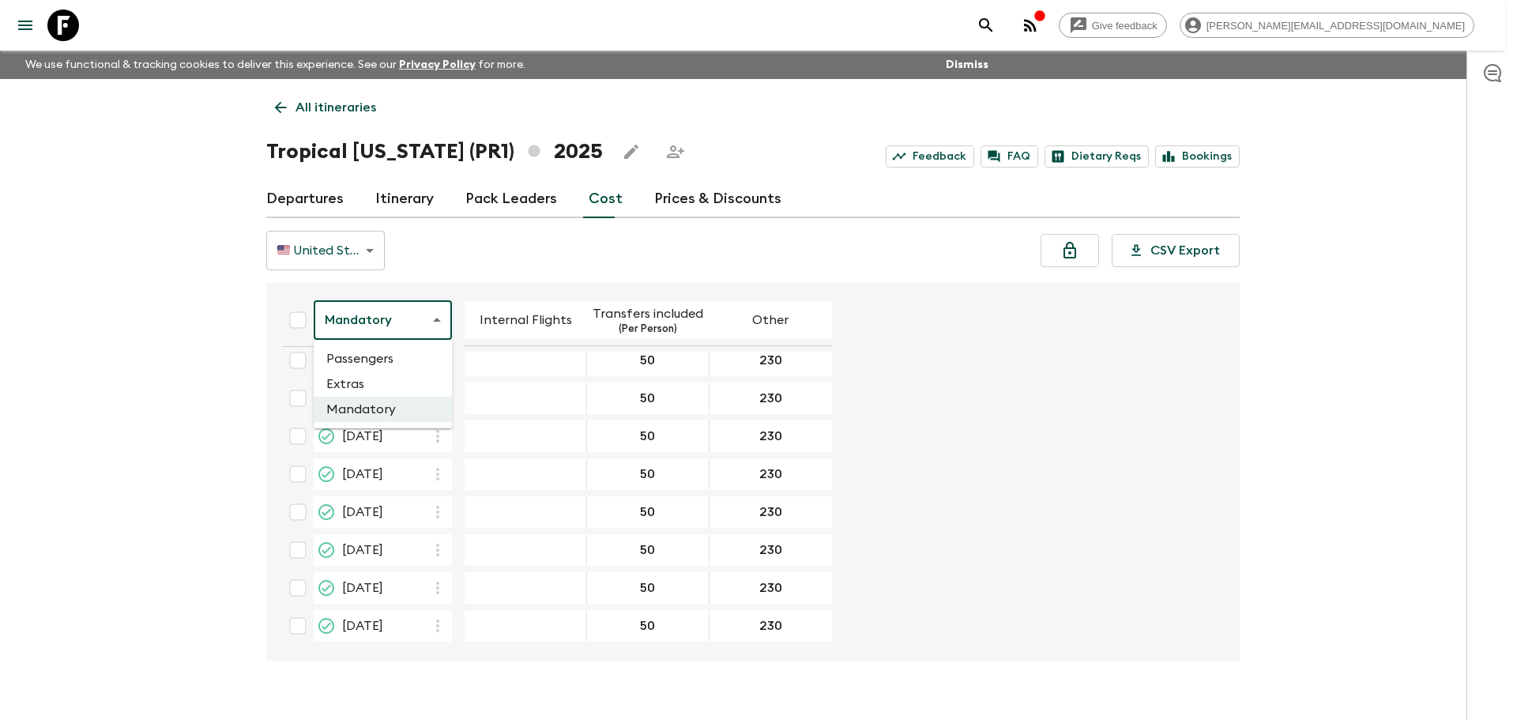
click at [419, 307] on body "Give feedback [PERSON_NAME][EMAIL_ADDRESS][DOMAIN_NAME] We use functional & tra…" at bounding box center [758, 373] width 1517 height 747
click at [386, 382] on li "Extras" at bounding box center [383, 383] width 138 height 25
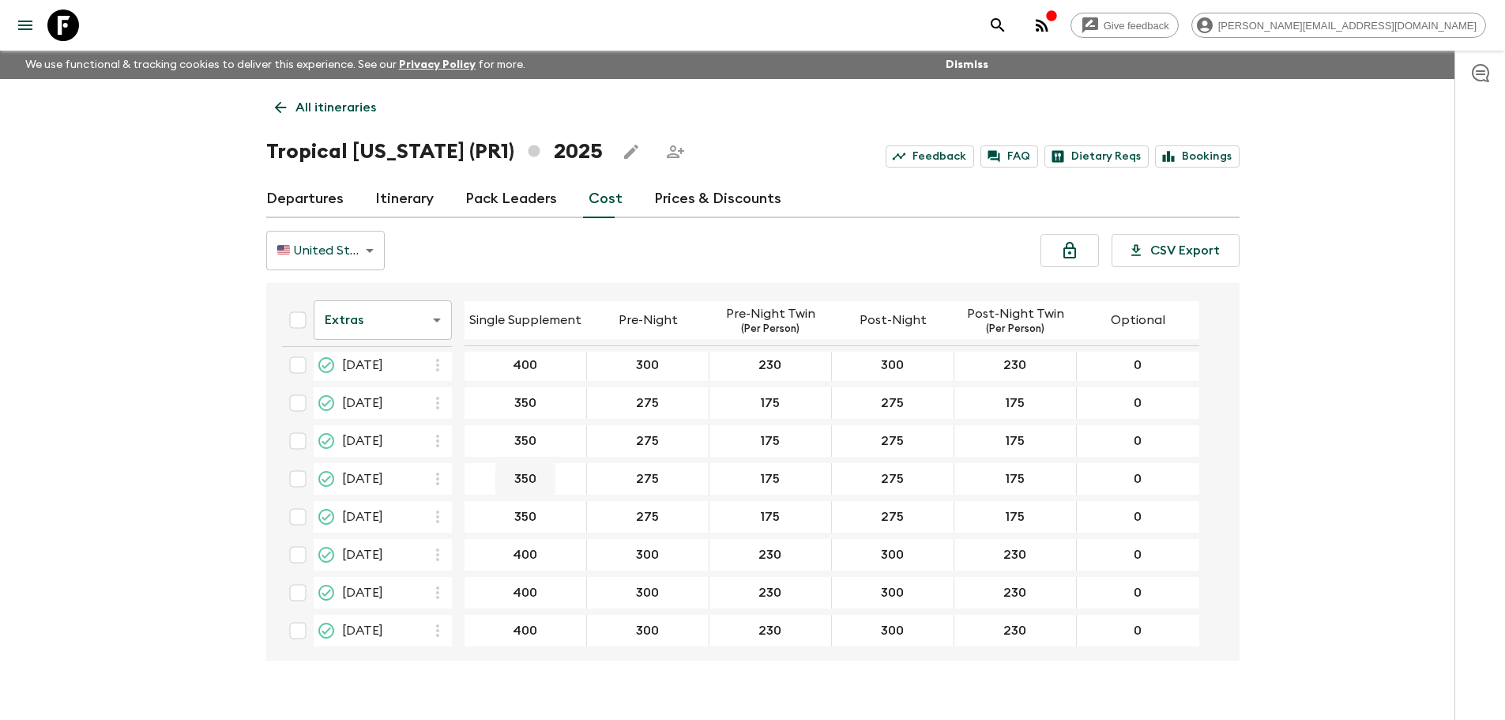
scroll to position [127, 0]
